Goal: Information Seeking & Learning: Understand process/instructions

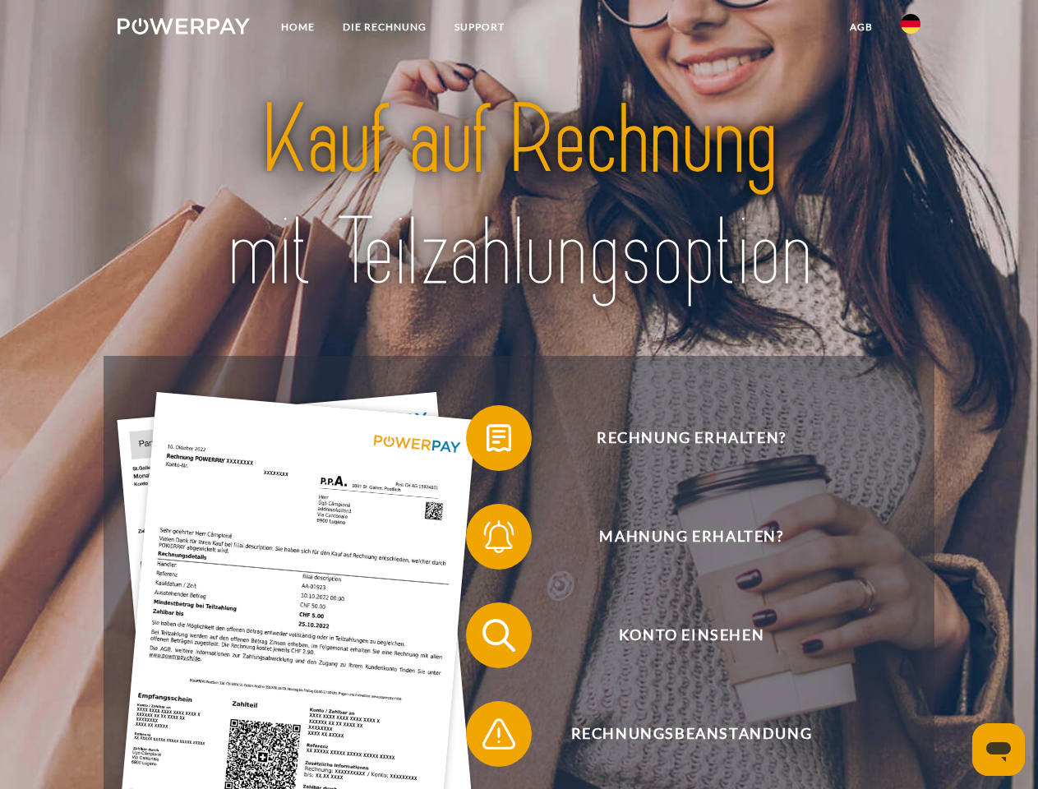
click at [183, 29] on img at bounding box center [184, 26] width 132 height 16
click at [911, 29] on img at bounding box center [911, 24] width 20 height 20
click at [861, 27] on link "agb" at bounding box center [861, 27] width 51 height 30
click at [487, 442] on span at bounding box center [474, 438] width 82 height 82
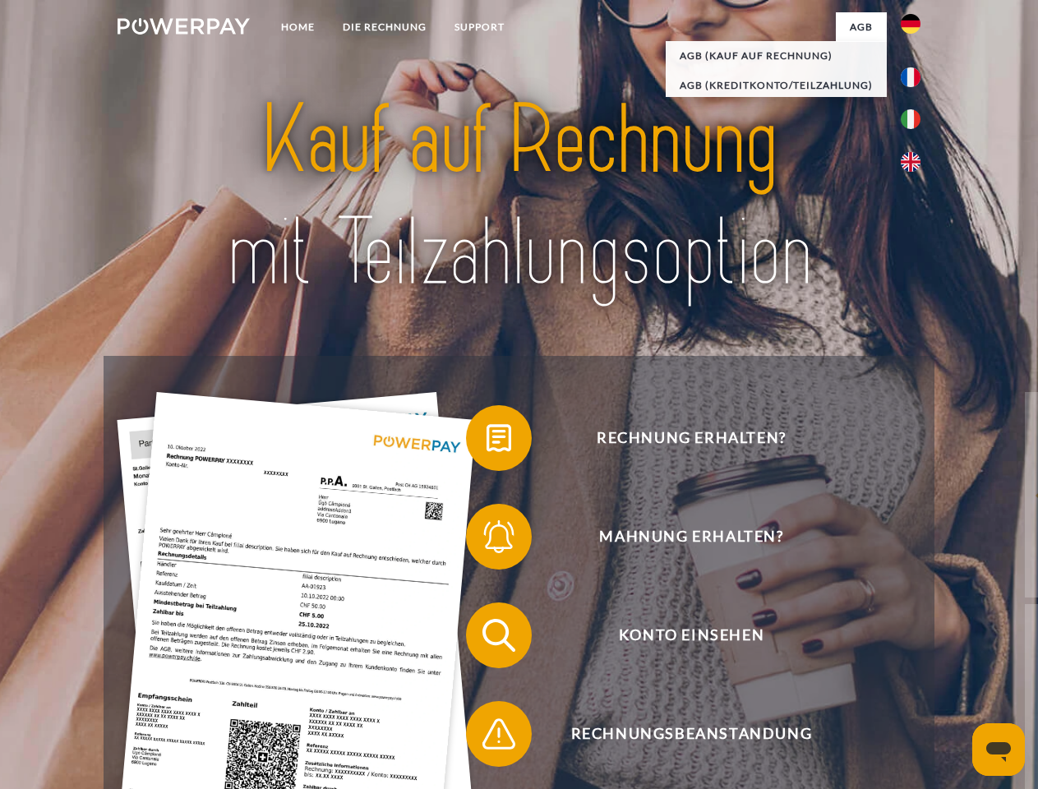
click at [487, 540] on span at bounding box center [474, 537] width 82 height 82
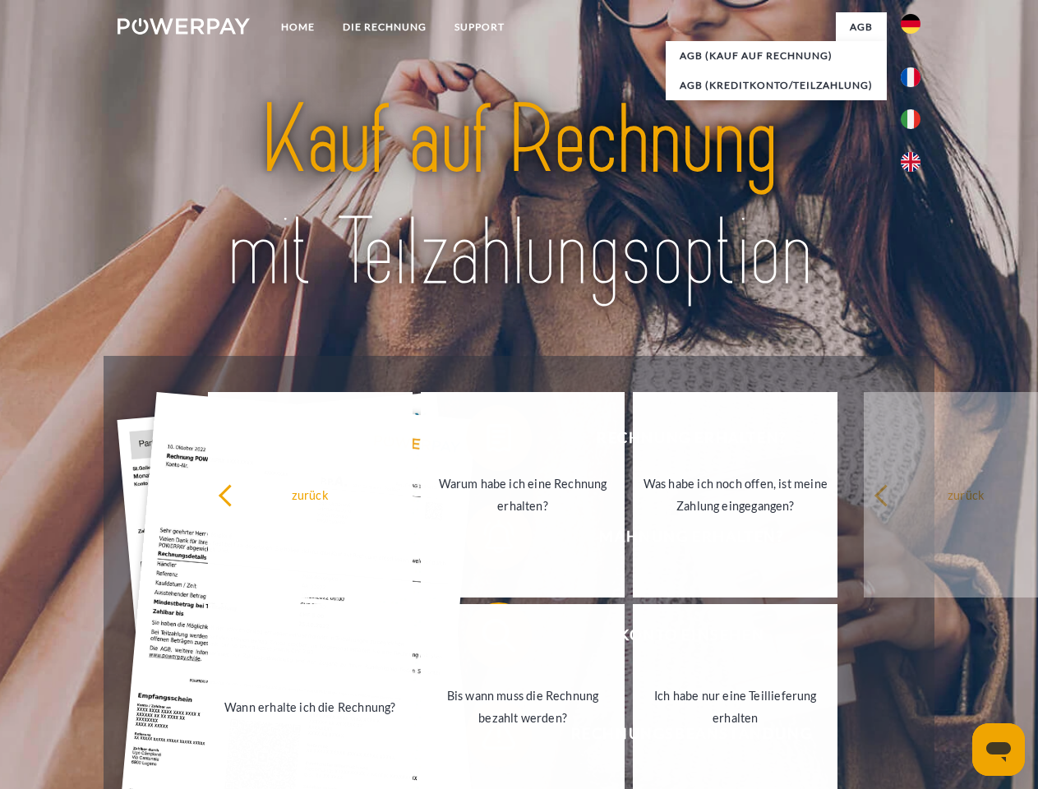
click at [487, 639] on link "Bis wann muss die Rechnung bezahlt werden?" at bounding box center [523, 707] width 205 height 206
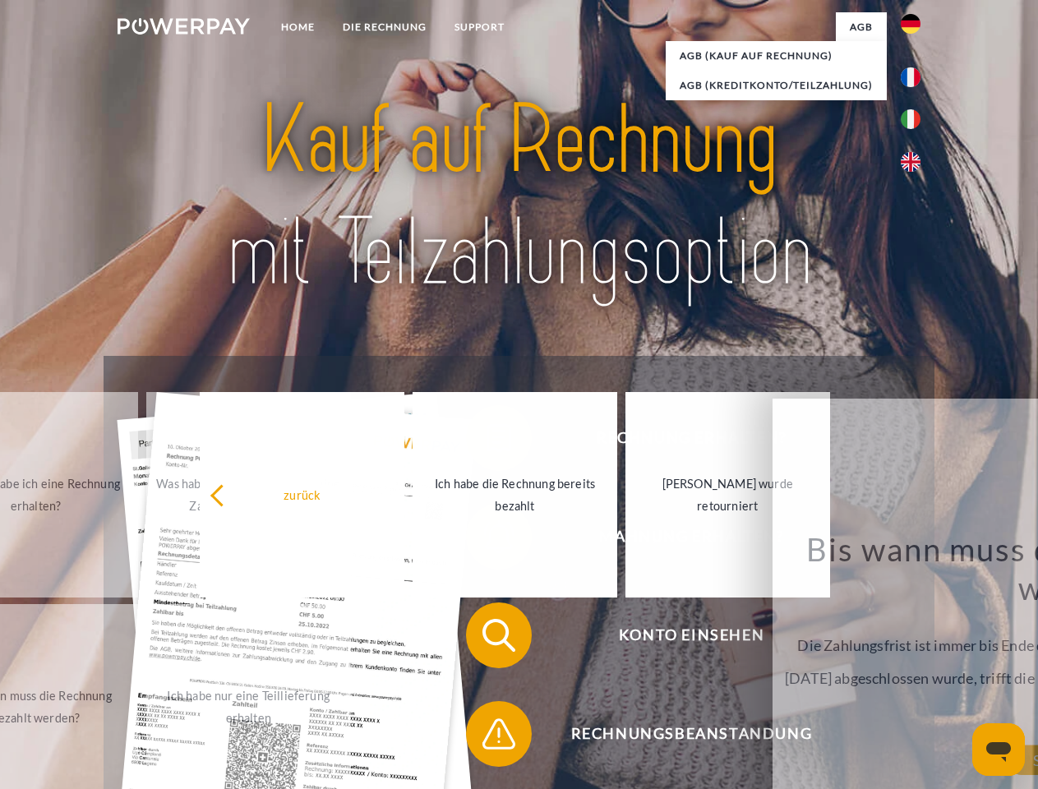
click at [487, 737] on span at bounding box center [474, 734] width 82 height 82
click at [999, 750] on icon "Messaging-Fenster öffnen" at bounding box center [999, 752] width 25 height 20
